Goal: Find specific page/section: Find specific page/section

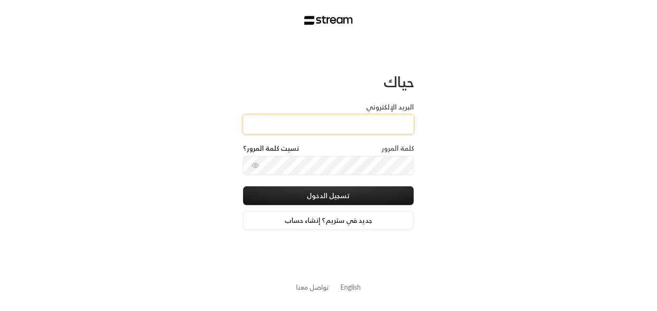
type input "[EMAIL_ADDRESS][DOMAIN_NAME]"
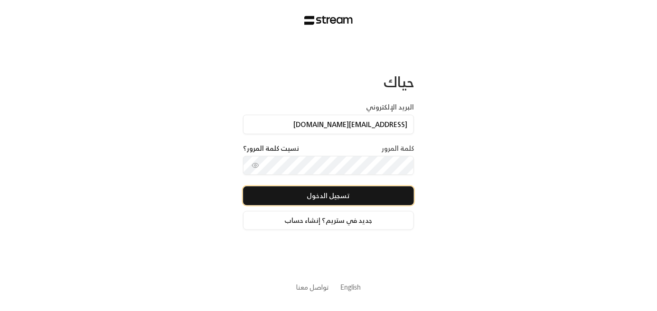
click at [333, 193] on button "تسجيل الدخول" at bounding box center [328, 196] width 171 height 19
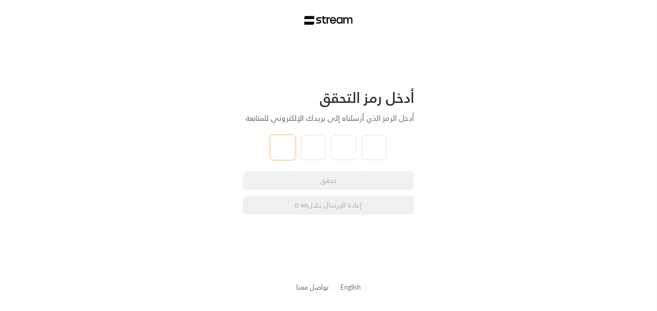
paste input "3"
type input "3"
type input "5"
type input "2"
type input "1"
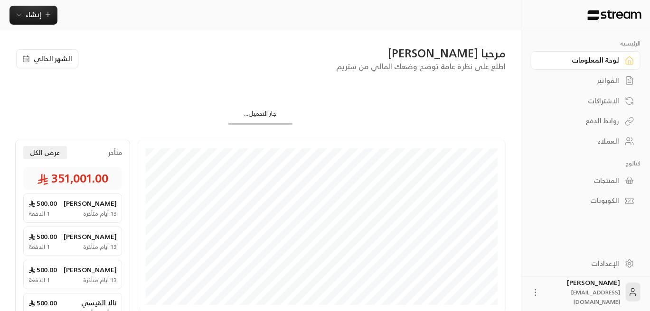
click at [603, 144] on div "العملاء" at bounding box center [581, 141] width 76 height 9
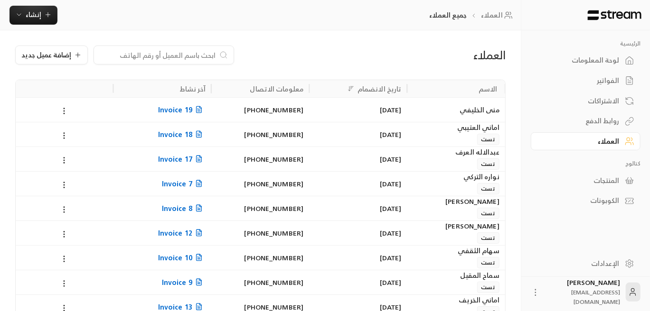
click at [172, 56] on input at bounding box center [158, 55] width 116 height 10
paste input "3521"
type input "3521"
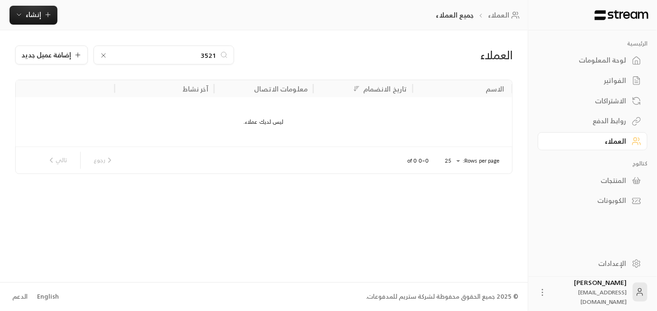
drag, startPoint x: 198, startPoint y: 58, endPoint x: 212, endPoint y: 55, distance: 14.1
click at [212, 55] on input "3521" at bounding box center [163, 55] width 105 height 10
drag, startPoint x: 193, startPoint y: 56, endPoint x: 220, endPoint y: 56, distance: 26.6
click at [220, 56] on div "3521" at bounding box center [164, 55] width 141 height 19
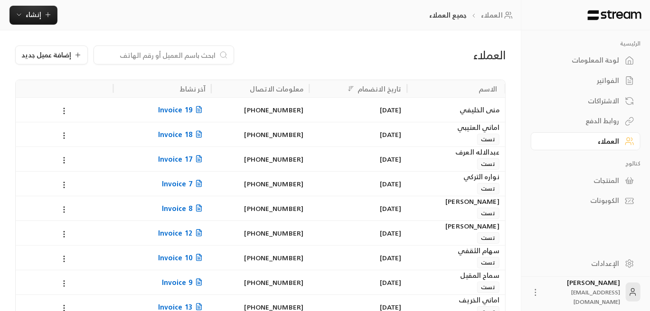
paste input "[PERSON_NAME]"
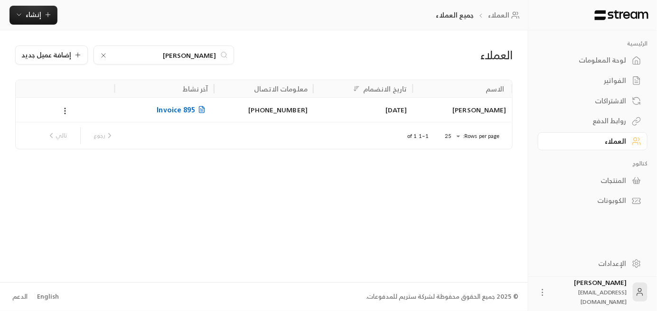
type input "[PERSON_NAME]"
click at [182, 113] on span "Invoice 895" at bounding box center [182, 110] width 51 height 12
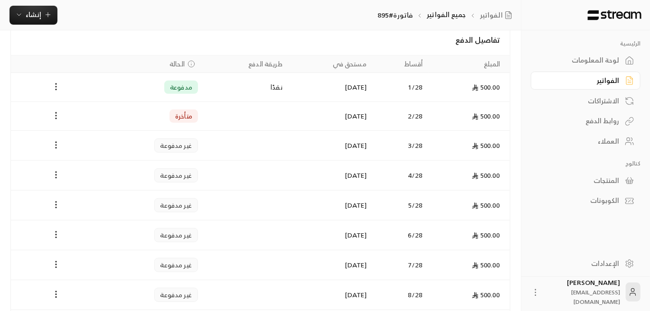
scroll to position [237, 0]
